Goal: Information Seeking & Learning: Find specific fact

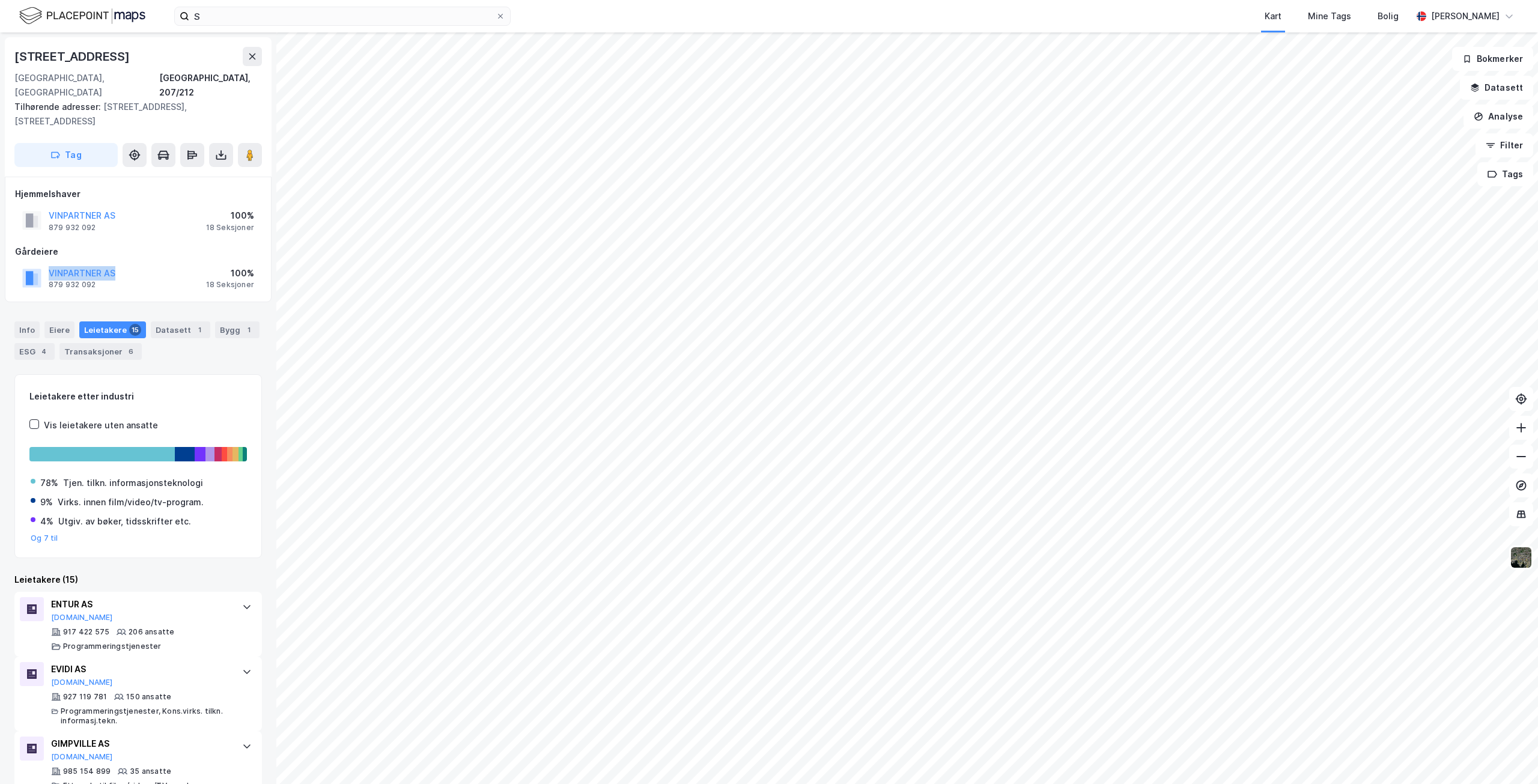
drag, startPoint x: 48, startPoint y: 245, endPoint x: 115, endPoint y: 246, distance: 67.0
click at [115, 264] on div "VINPARTNER AS 879 932 092 100% 18 Seksjoner" at bounding box center [138, 278] width 247 height 29
copy button "VINPARTNER AS"
click at [640, 783] on html "S Kart Mine Tags [PERSON_NAME] [STREET_ADDRESS], 207/212 Tilhørende adresser: […" at bounding box center [769, 392] width 1538 height 784
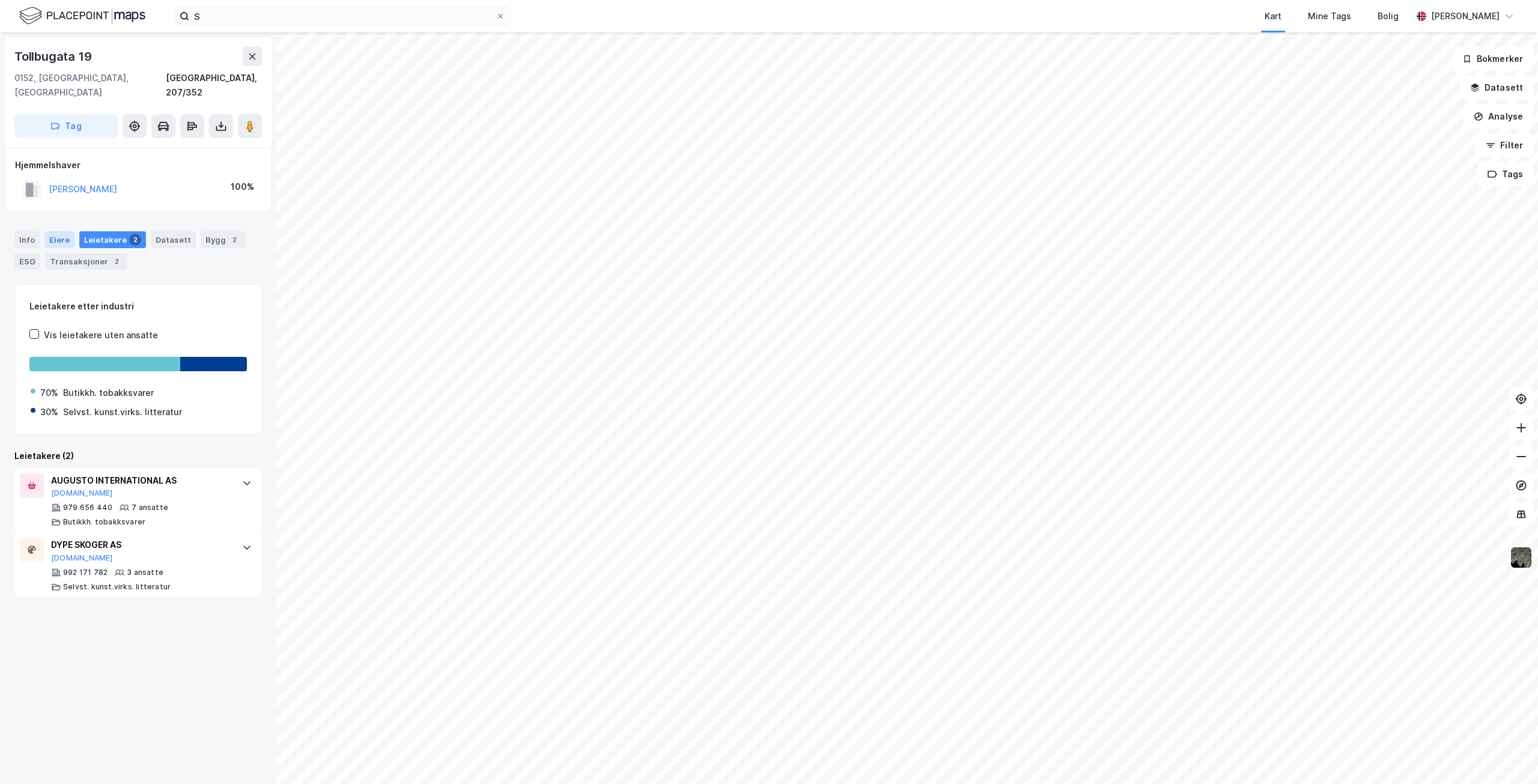
click at [57, 231] on div "Eiere" at bounding box center [60, 240] width 30 height 17
